Goal: Task Accomplishment & Management: Manage account settings

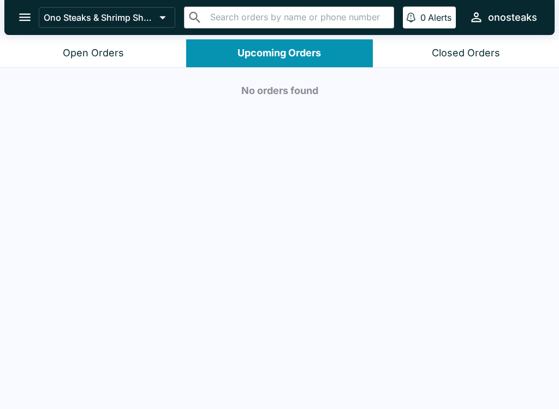
click at [435, 60] on button "Closed Orders" at bounding box center [466, 53] width 186 height 28
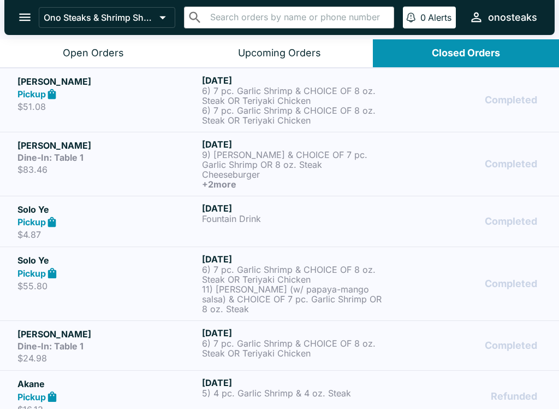
click at [434, 10] on button "0 Alerts" at bounding box center [429, 18] width 53 height 22
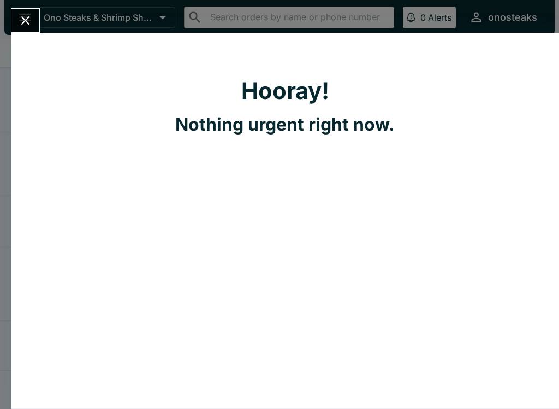
click at [520, 248] on div "Hooray! Nothing urgent right now." at bounding box center [285, 220] width 549 height 375
click at [20, 10] on button "Close" at bounding box center [25, 20] width 28 height 23
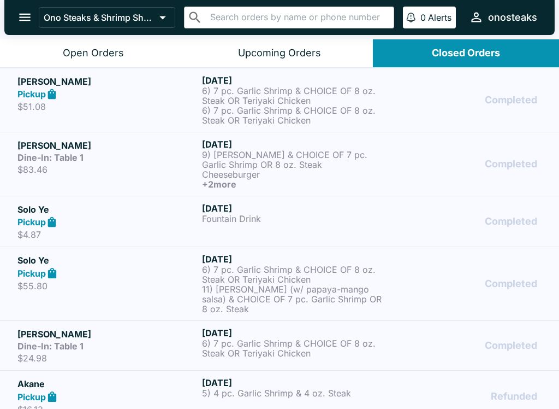
click at [37, 50] on button "Open Orders" at bounding box center [93, 53] width 186 height 28
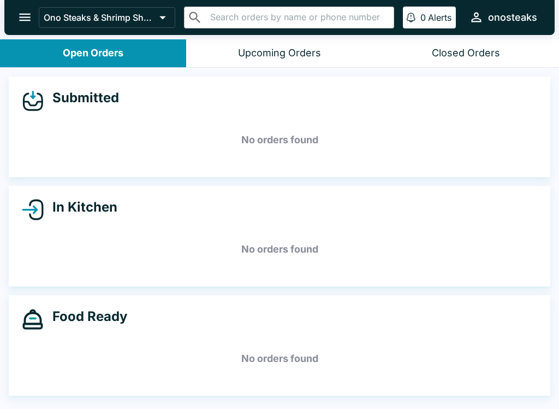
click at [25, 17] on icon "open drawer" at bounding box center [24, 18] width 11 height 8
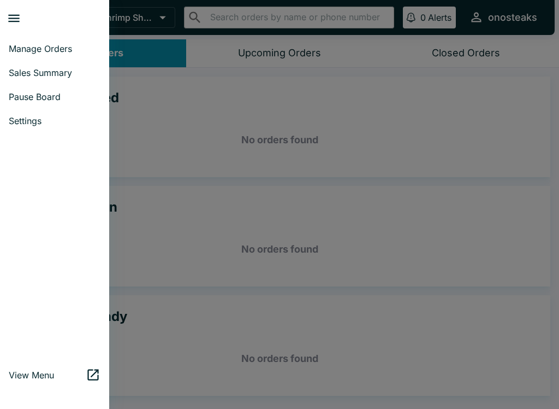
click at [52, 44] on span "Manage Orders" at bounding box center [55, 48] width 92 height 11
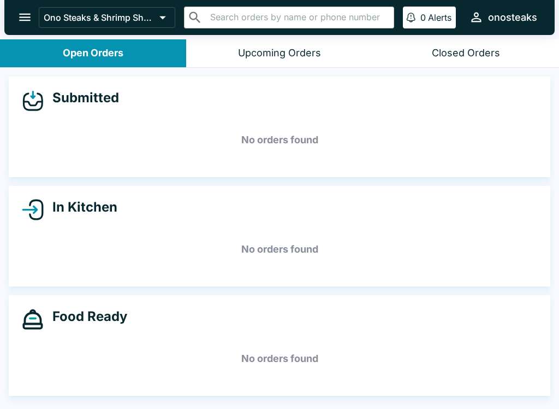
scroll to position [2, 0]
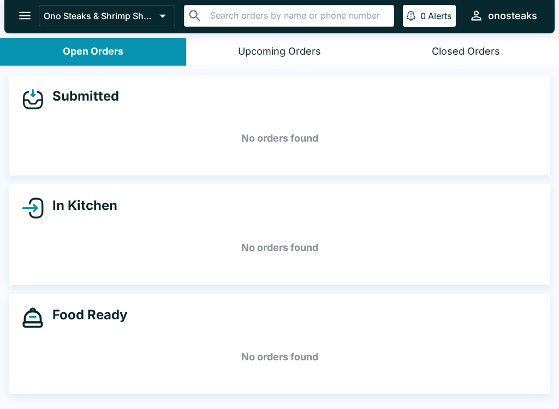
click at [37, 16] on button "open drawer" at bounding box center [25, 16] width 28 height 28
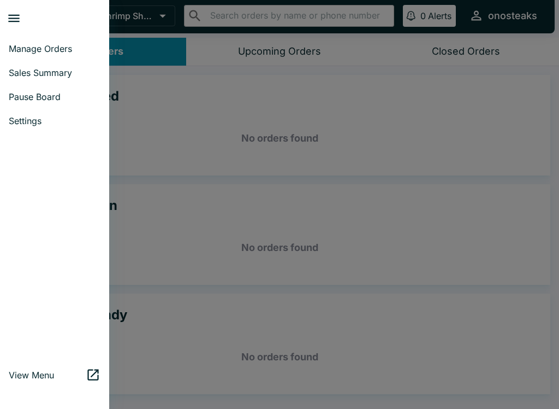
click at [38, 70] on span "Sales Summary" at bounding box center [55, 72] width 92 height 11
select select "03:00"
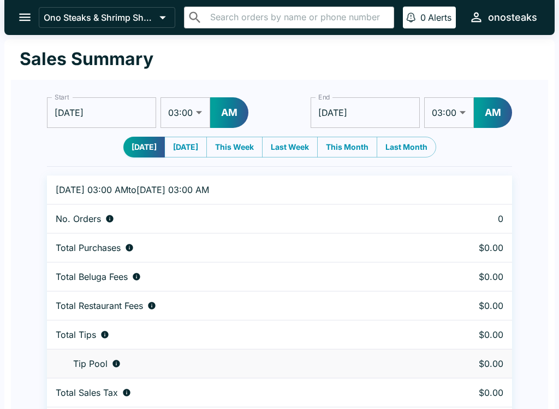
click at [207, 144] on button "[DATE]" at bounding box center [185, 147] width 43 height 21
type input "[DATE]"
click at [308, 142] on button "Last Week" at bounding box center [290, 147] width 56 height 21
type input "[DATE]"
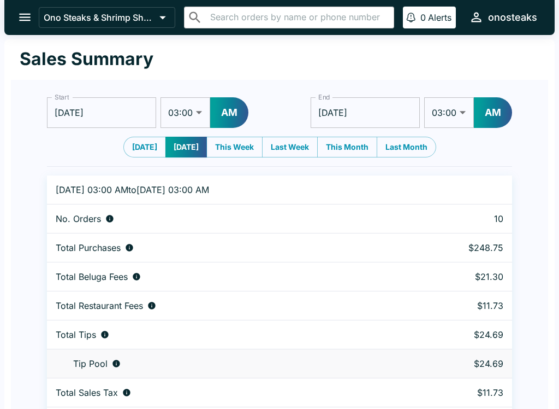
type input "[DATE]"
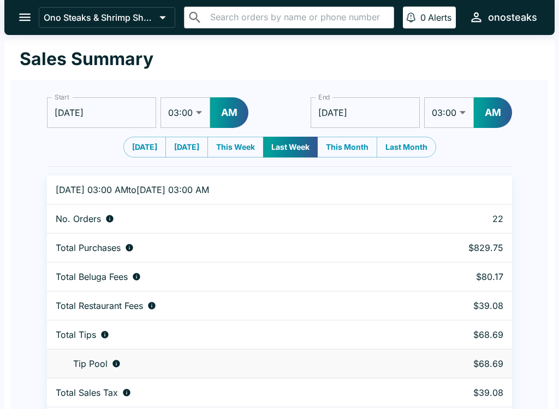
click at [352, 150] on button "This Month" at bounding box center [347, 147] width 60 height 21
type input "[DATE]"
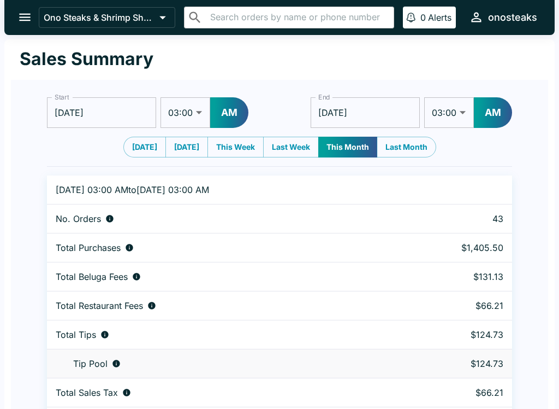
click at [140, 145] on button "[DATE]" at bounding box center [144, 147] width 43 height 21
type input "[DATE]"
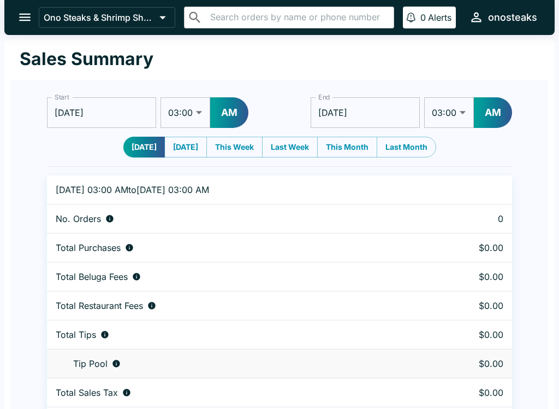
click at [25, 12] on icon "open drawer" at bounding box center [24, 17] width 15 height 15
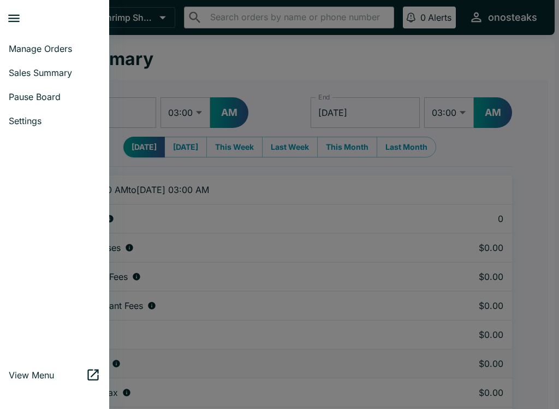
click at [57, 68] on span "Sales Summary" at bounding box center [55, 72] width 92 height 11
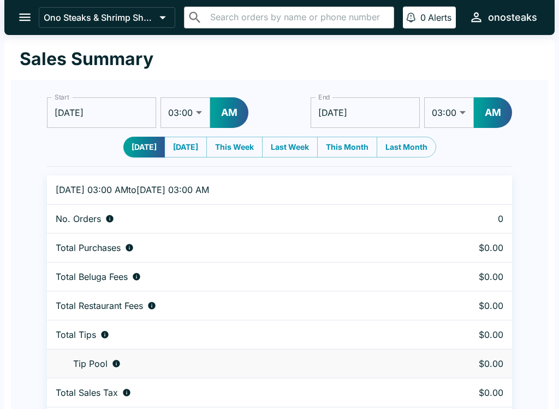
click at [32, 16] on icon "open drawer" at bounding box center [24, 17] width 15 height 15
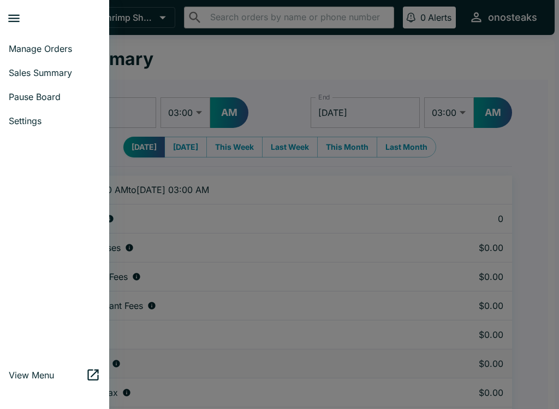
click at [67, 97] on span "Pause Board" at bounding box center [55, 96] width 92 height 11
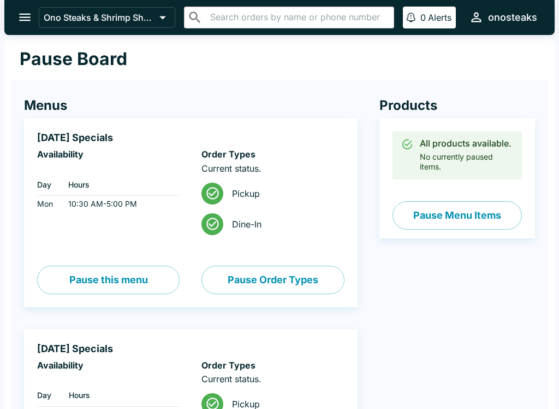
click at [34, 19] on button "open drawer" at bounding box center [25, 17] width 28 height 28
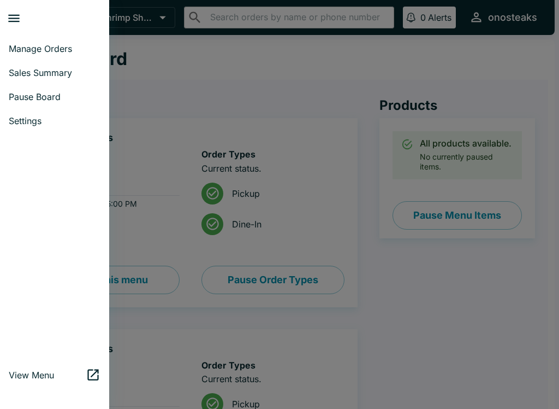
click at [51, 42] on link "Manage Orders" at bounding box center [54, 49] width 109 height 24
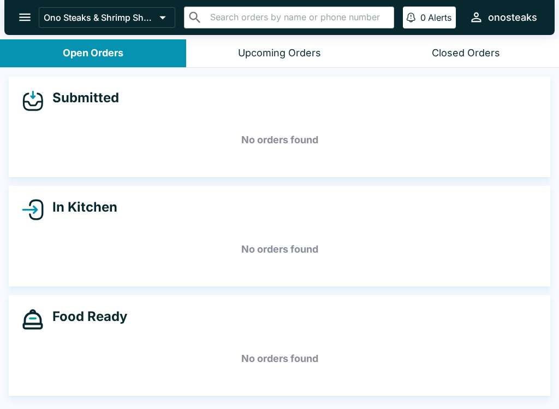
click at [334, 57] on button "Upcoming Orders" at bounding box center [279, 53] width 186 height 28
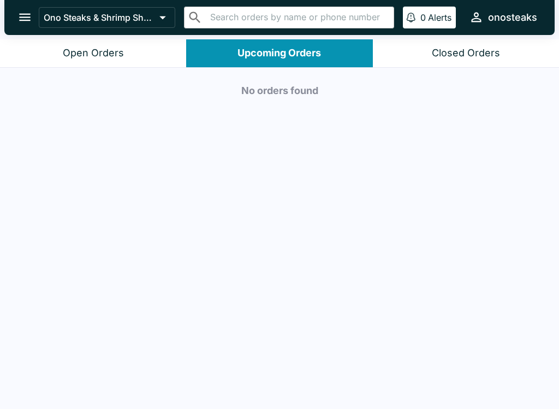
click at [46, 45] on button "Open Orders" at bounding box center [93, 53] width 186 height 28
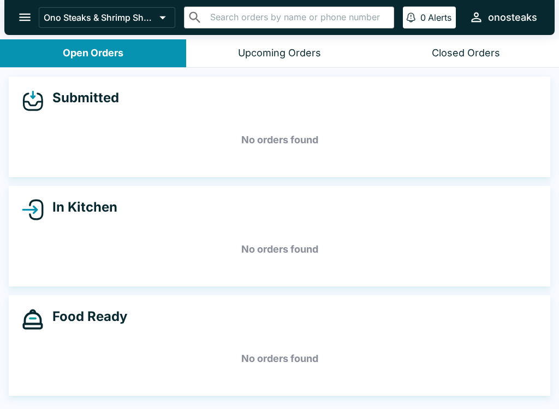
click at [26, 27] on button "open drawer" at bounding box center [25, 17] width 28 height 28
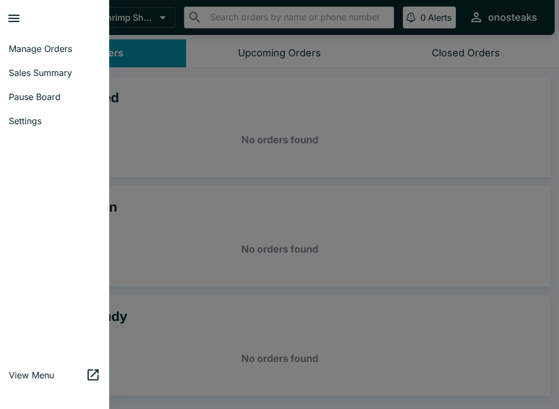
click at [49, 114] on link "Settings" at bounding box center [54, 121] width 109 height 24
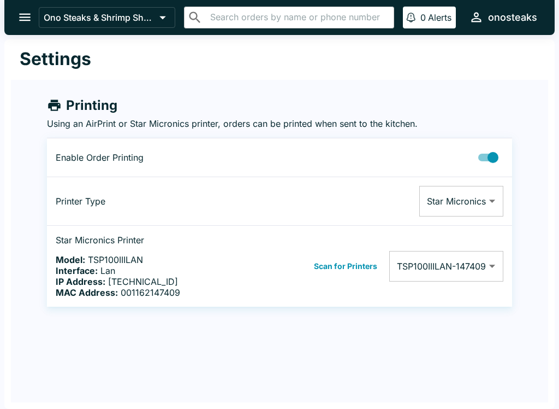
click at [26, 9] on button "open drawer" at bounding box center [25, 17] width 28 height 28
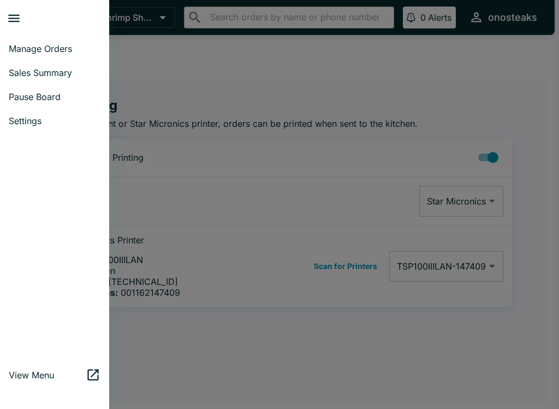
click at [65, 93] on span "Pause Board" at bounding box center [55, 96] width 92 height 11
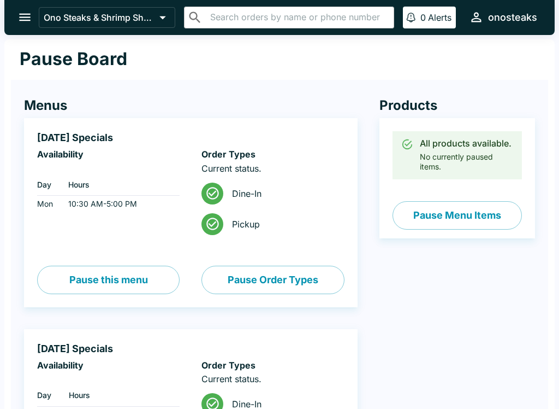
click at [476, 227] on button "Pause Menu Items" at bounding box center [457, 215] width 129 height 28
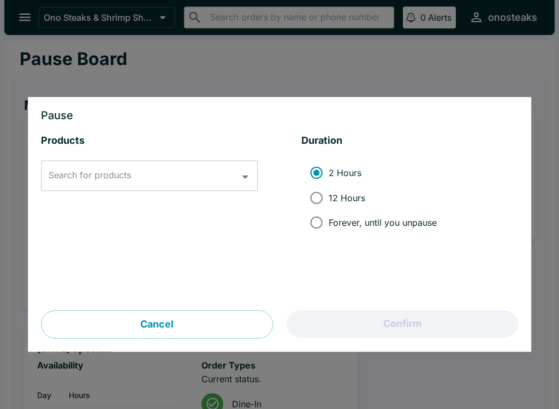
click at [203, 166] on input "Search for products" at bounding box center [141, 176] width 191 height 21
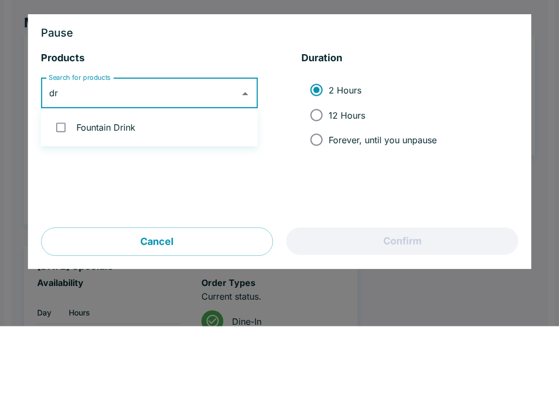
type input "d"
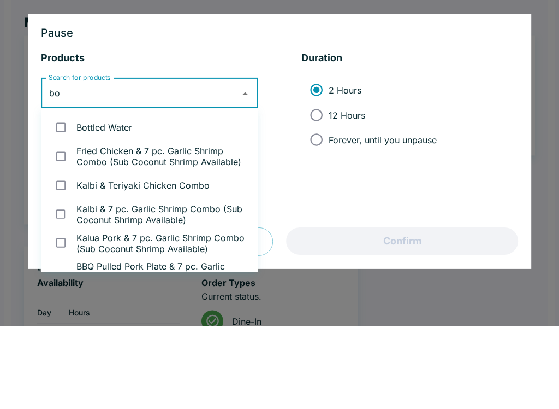
type input "b"
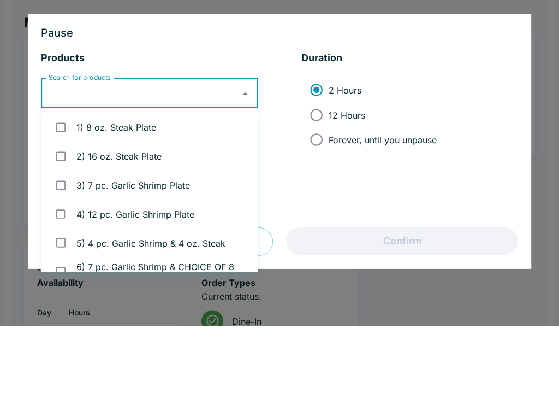
click at [551, 67] on div at bounding box center [279, 204] width 559 height 409
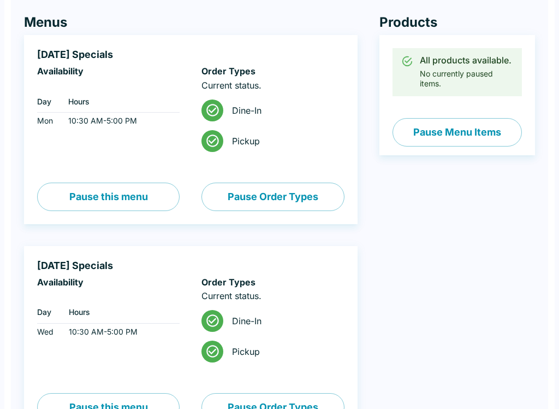
click at [527, 111] on div "All products available. No currently paused items. Pause Menu Items" at bounding box center [458, 95] width 156 height 120
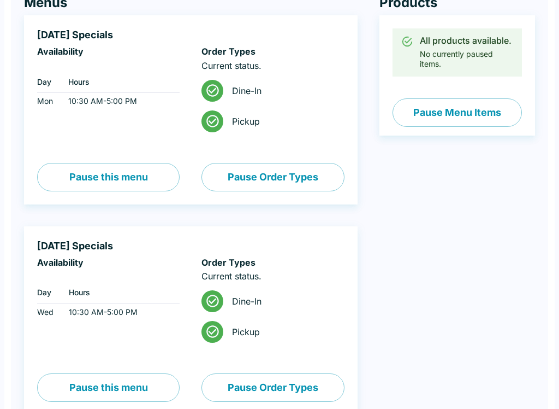
scroll to position [101, 0]
